Goal: Information Seeking & Learning: Learn about a topic

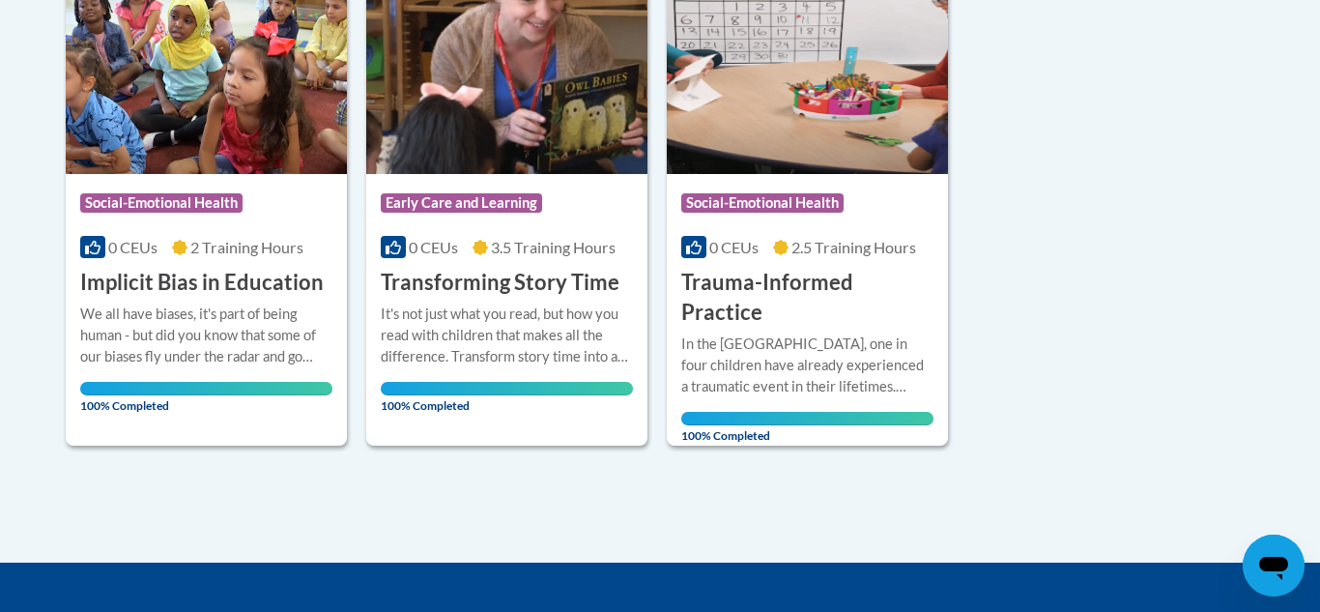
scroll to position [132, 0]
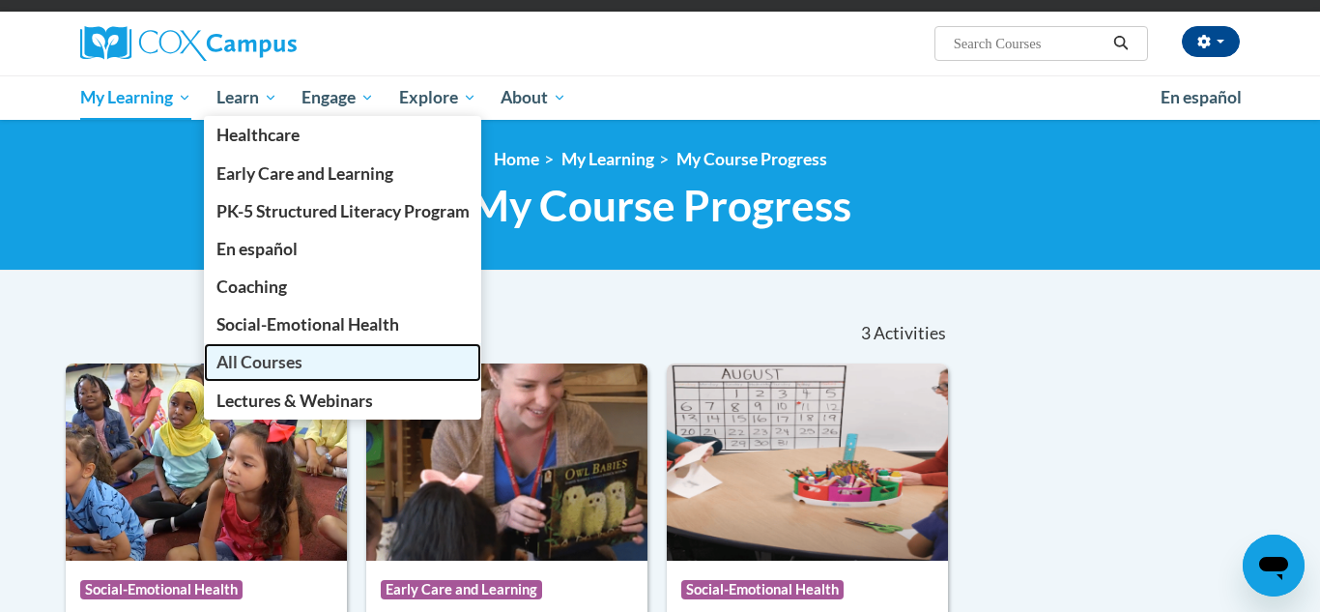
click at [244, 368] on span "All Courses" at bounding box center [259, 362] width 86 height 20
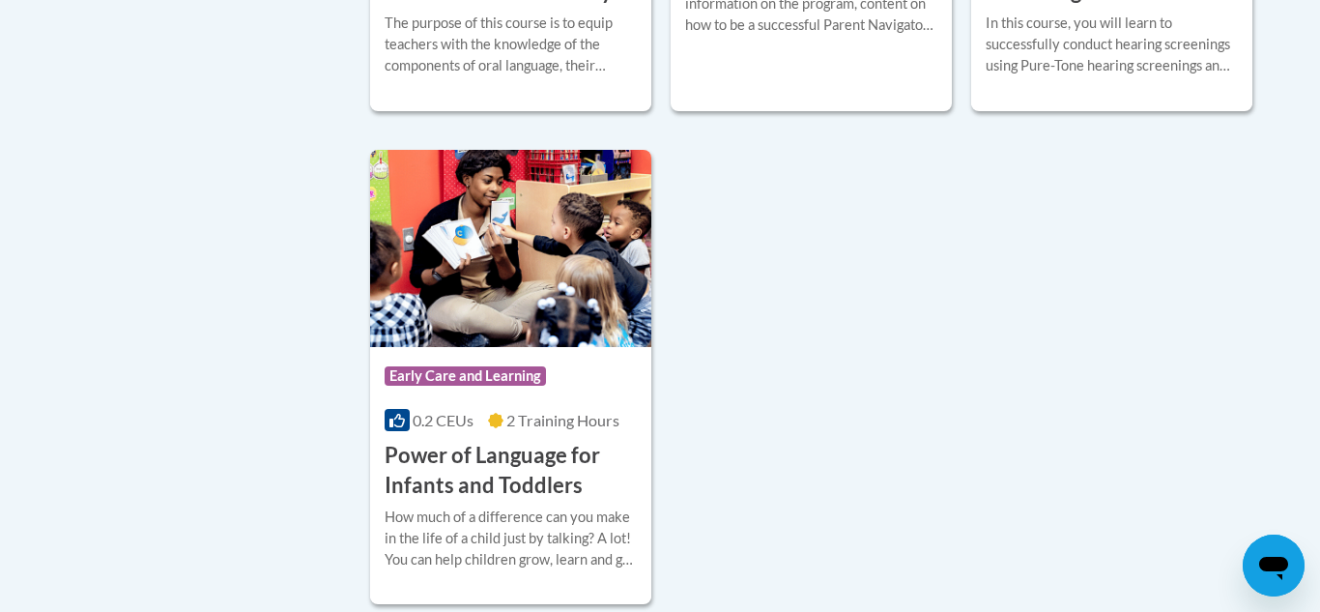
scroll to position [4661, 0]
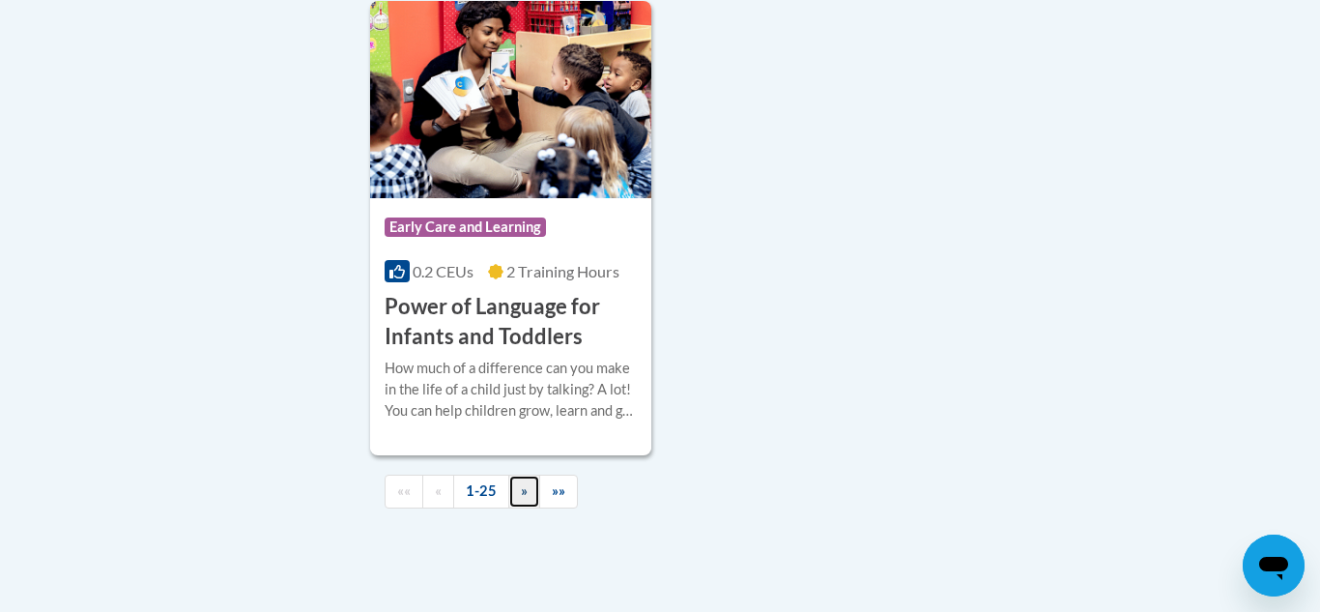
click at [530, 494] on link "»" at bounding box center [524, 491] width 32 height 34
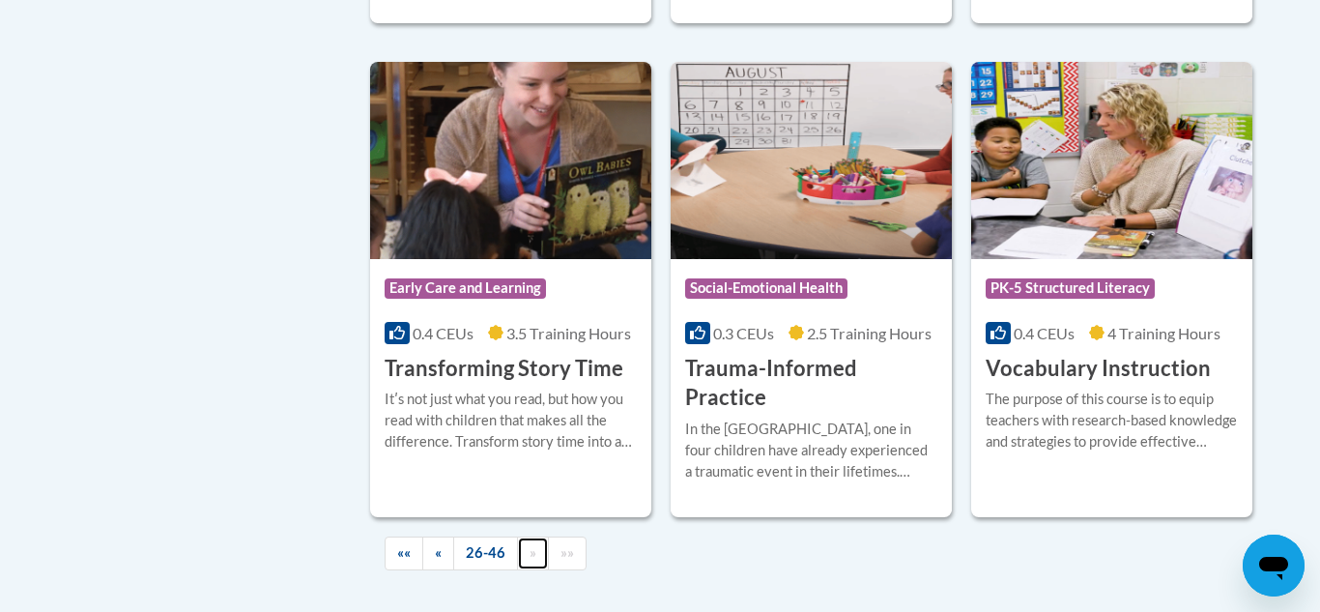
scroll to position [3395, 0]
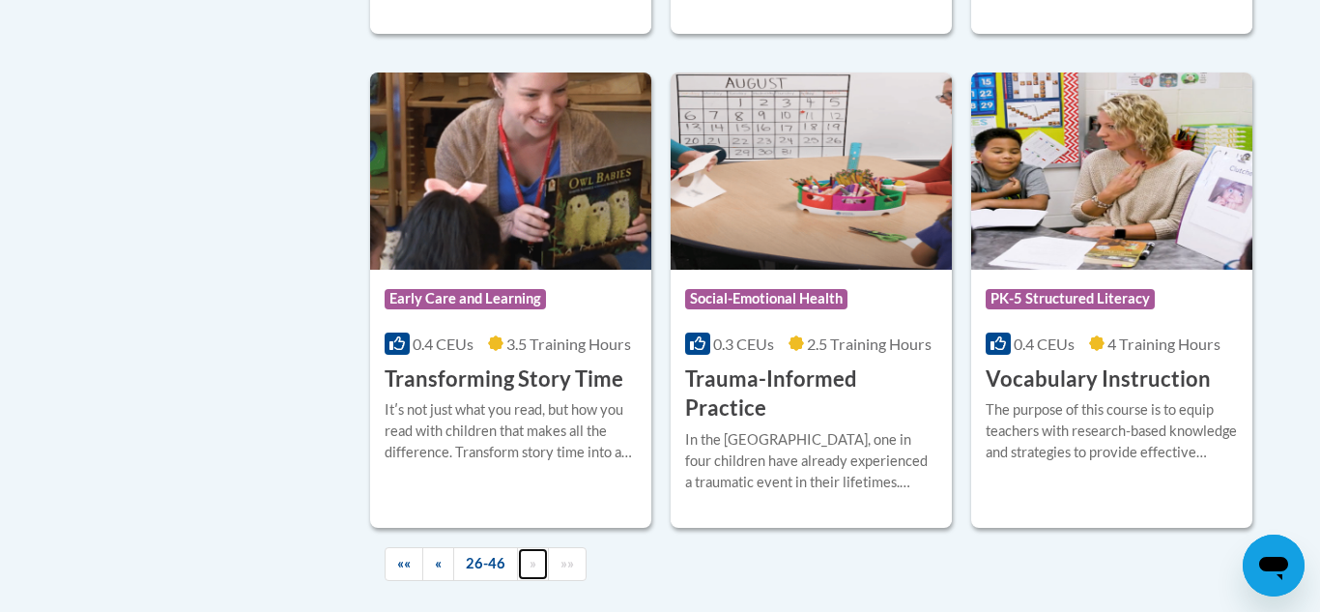
click at [532, 547] on link "»" at bounding box center [533, 564] width 32 height 34
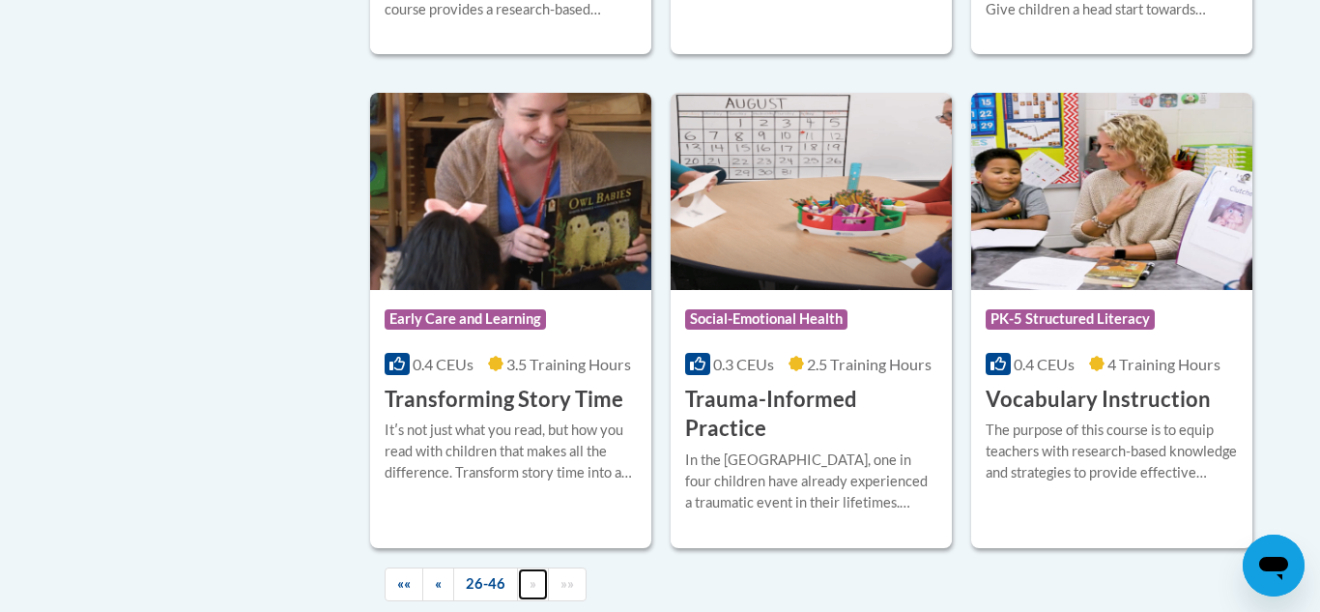
scroll to position [3425, 0]
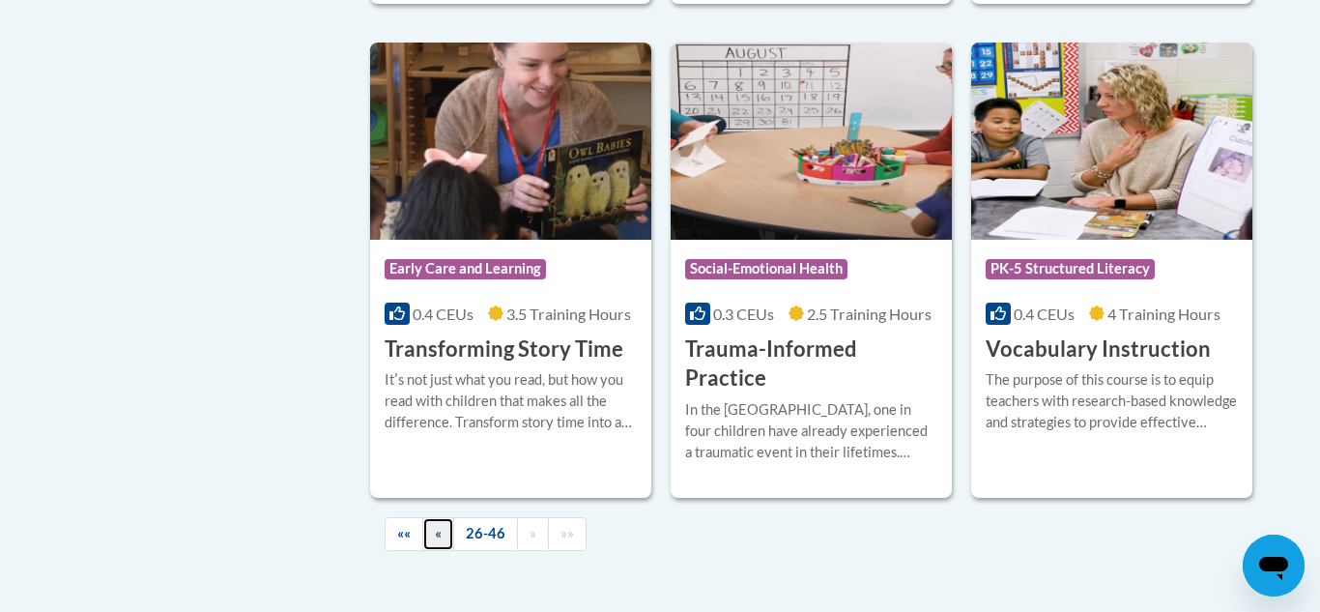
click at [442, 517] on link "«" at bounding box center [438, 534] width 32 height 34
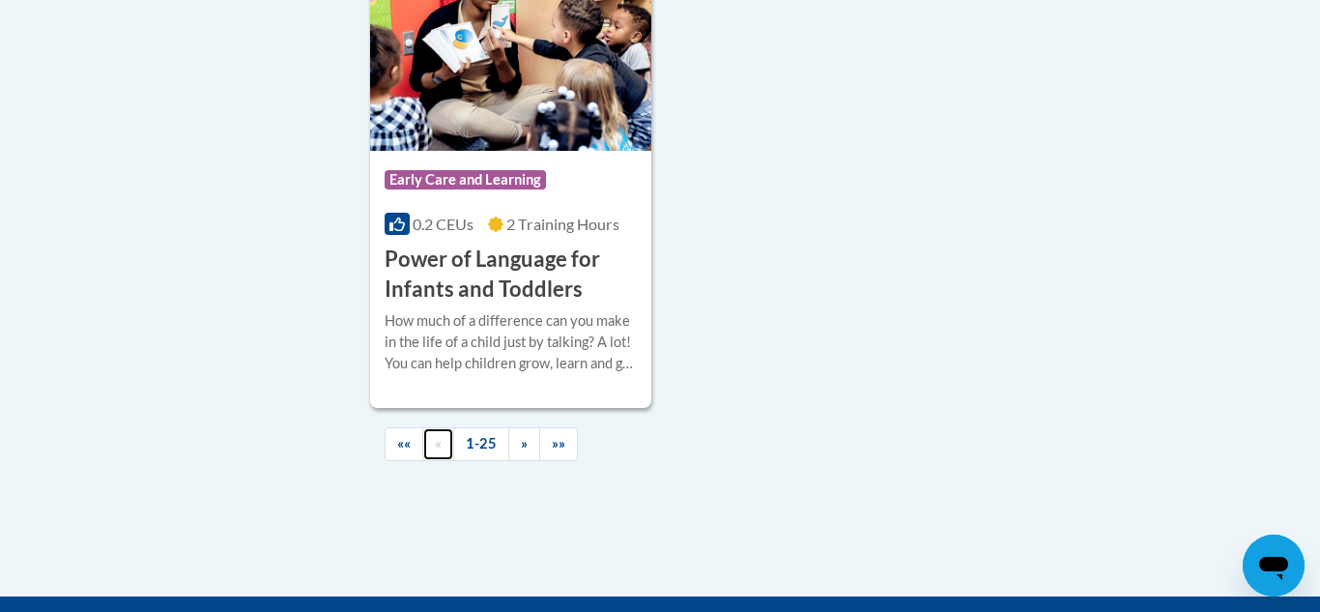
scroll to position [4711, 0]
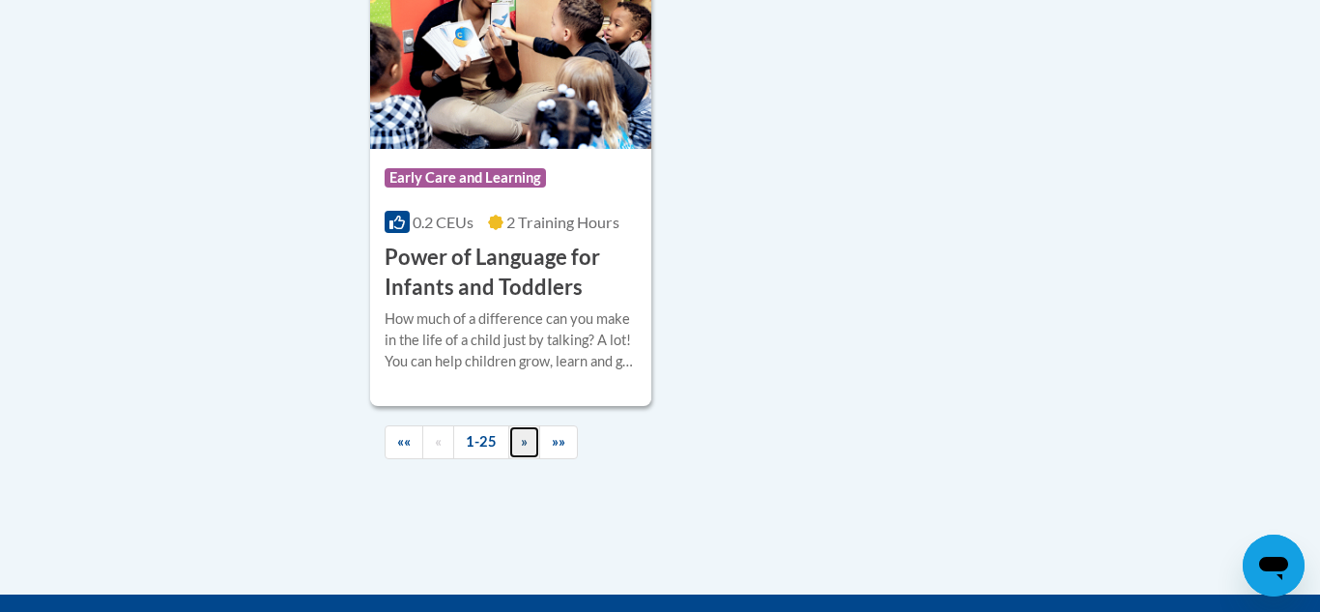
click at [523, 444] on span "»" at bounding box center [524, 441] width 7 height 16
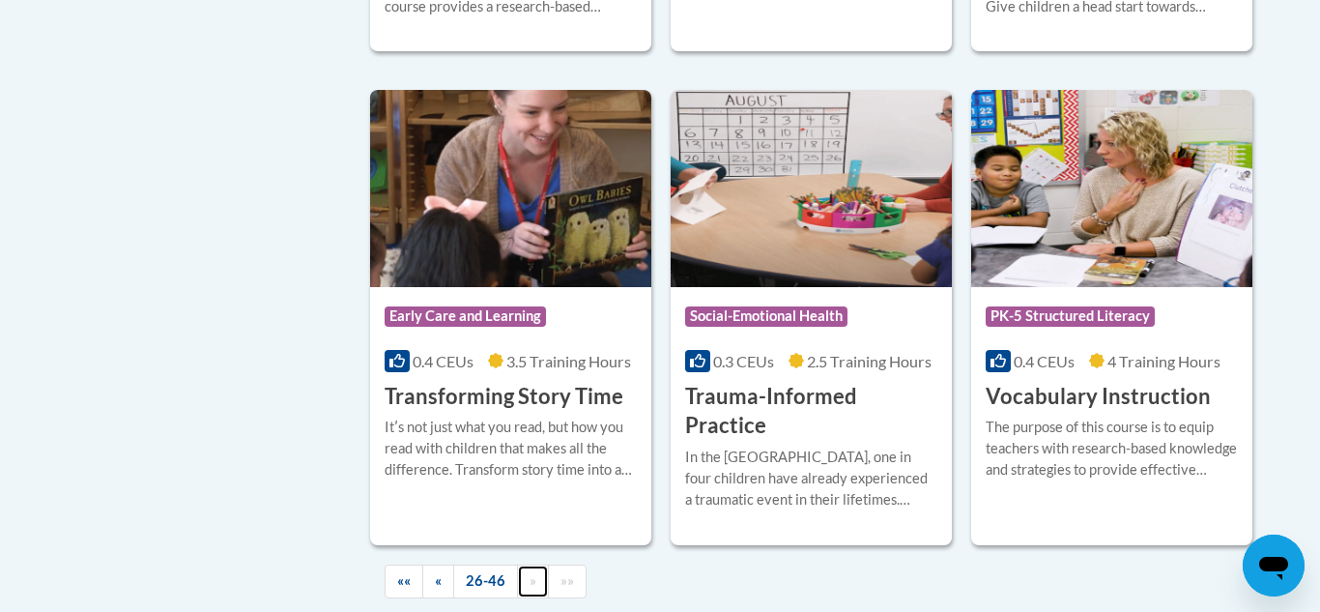
scroll to position [3385, 0]
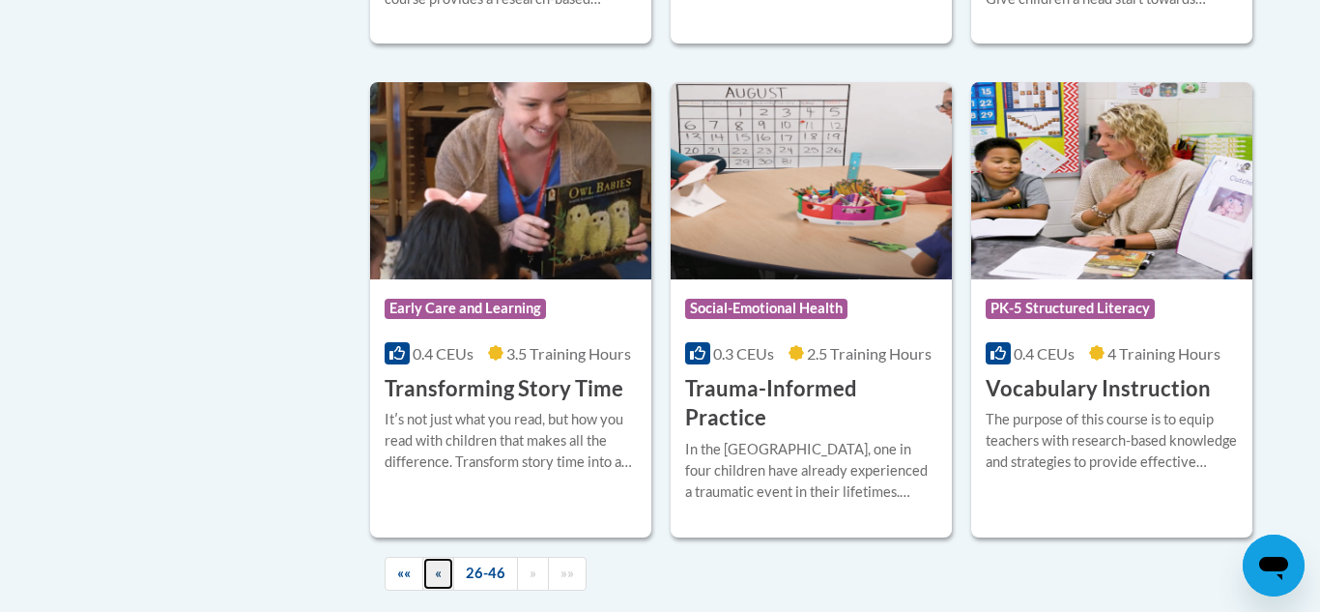
click at [434, 557] on link "«" at bounding box center [438, 574] width 32 height 34
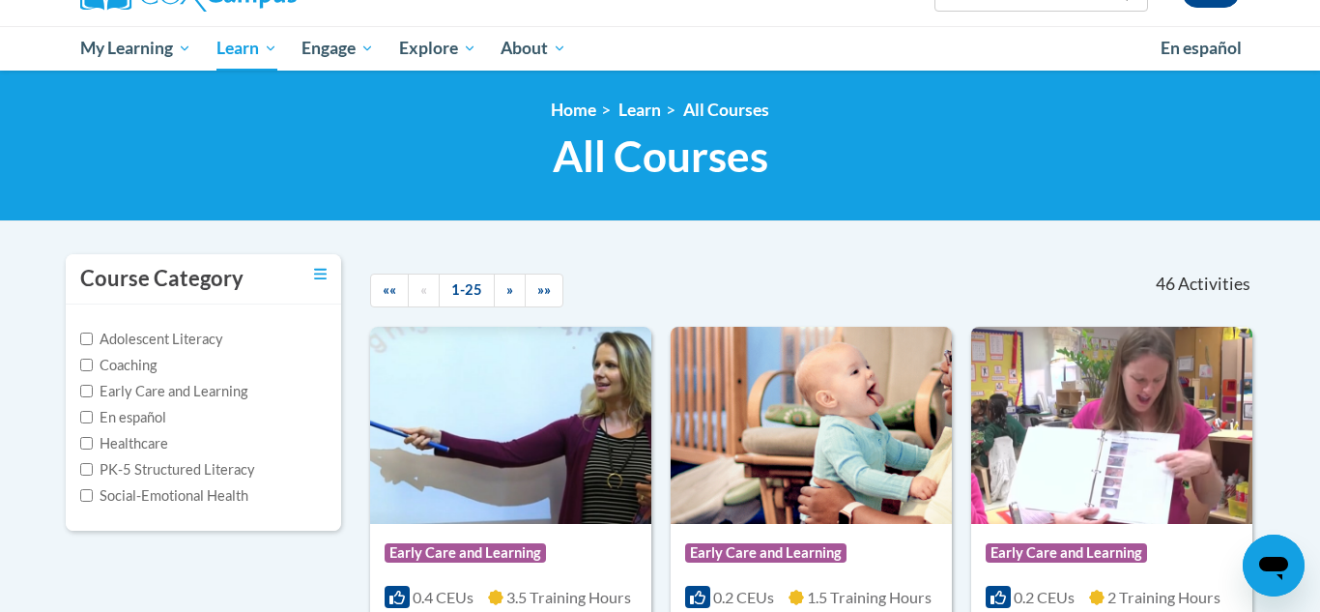
scroll to position [124, 0]
